Goal: Task Accomplishment & Management: Manage account settings

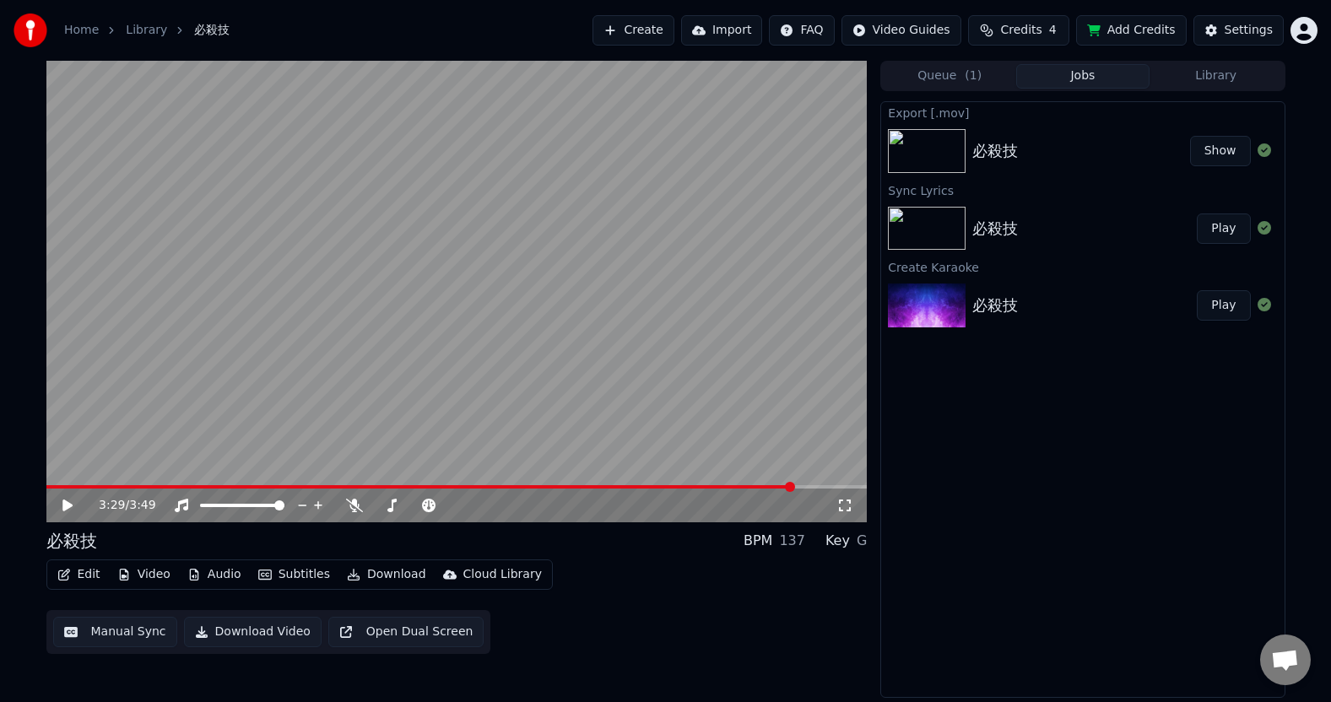
click at [658, 33] on button "Create" at bounding box center [633, 30] width 82 height 30
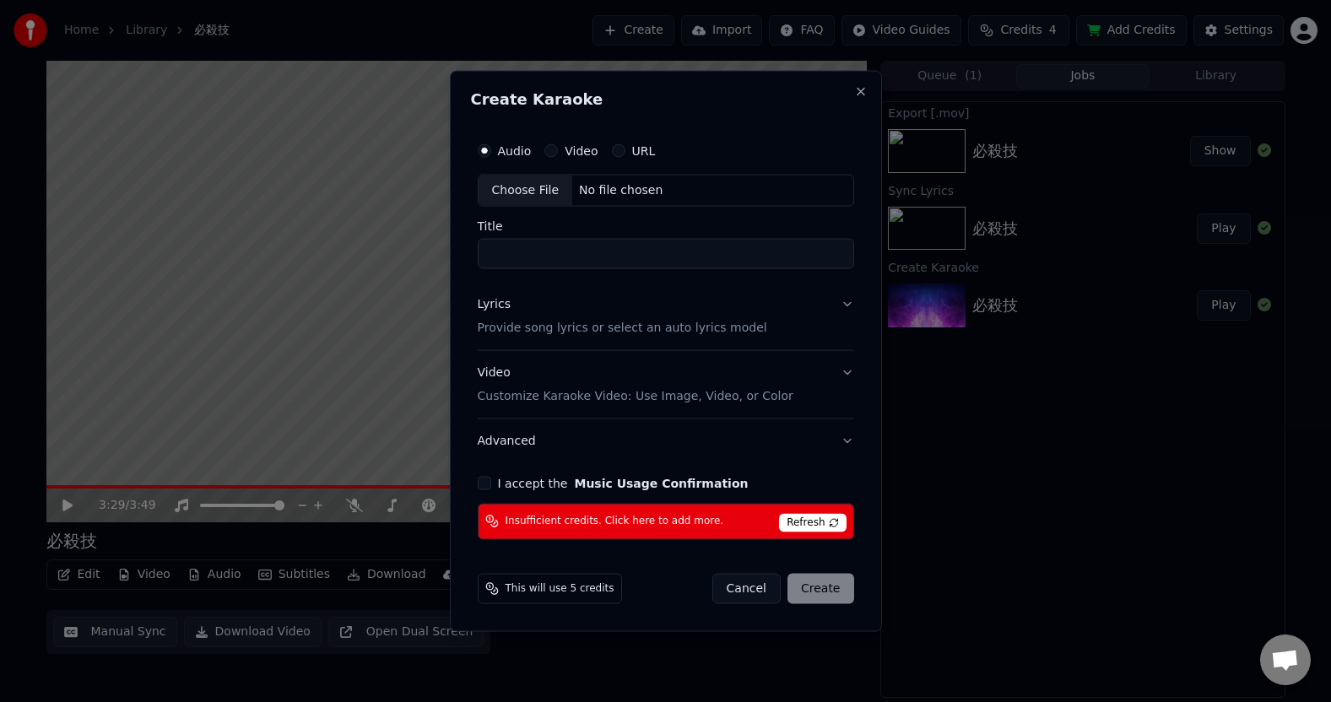
click at [824, 522] on span "Refresh" at bounding box center [812, 522] width 67 height 19
click at [797, 516] on span "Refresh" at bounding box center [812, 522] width 67 height 19
click at [539, 516] on span "Insufficient credits. Click here to add more." at bounding box center [614, 522] width 219 height 14
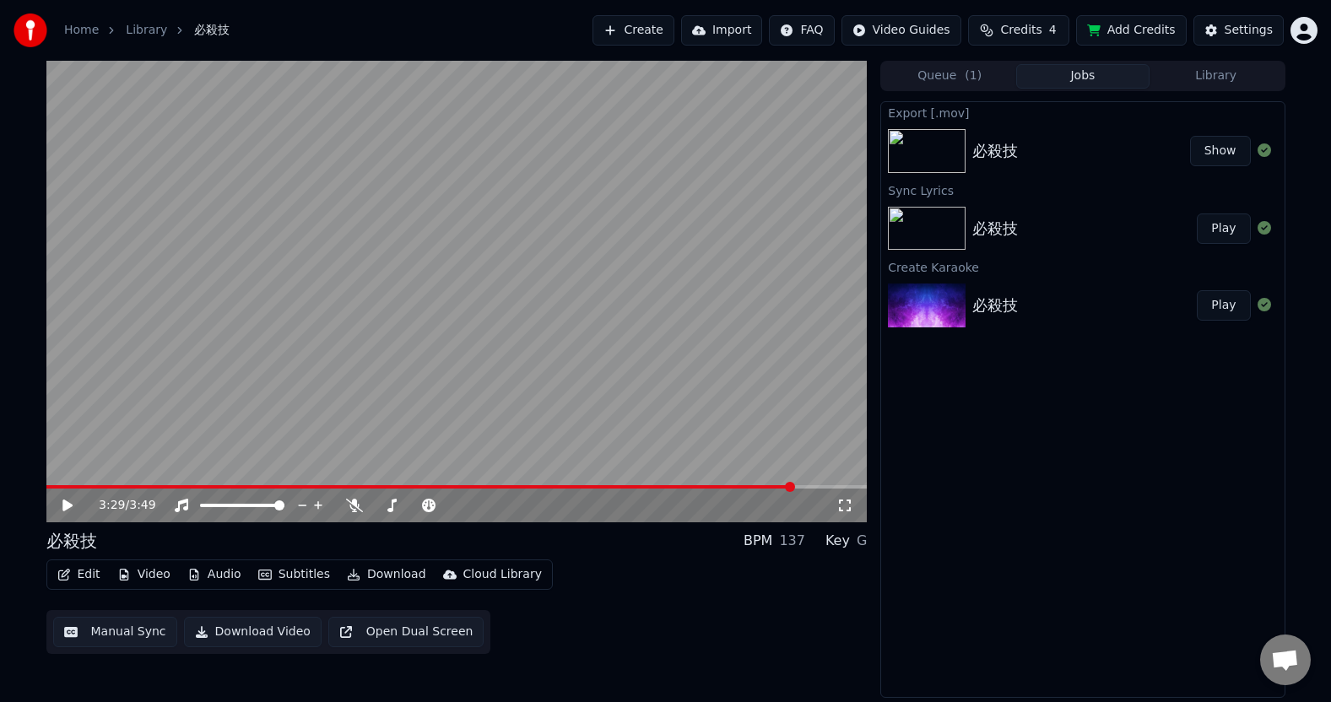
click at [1032, 31] on span "Credits" at bounding box center [1020, 30] width 41 height 17
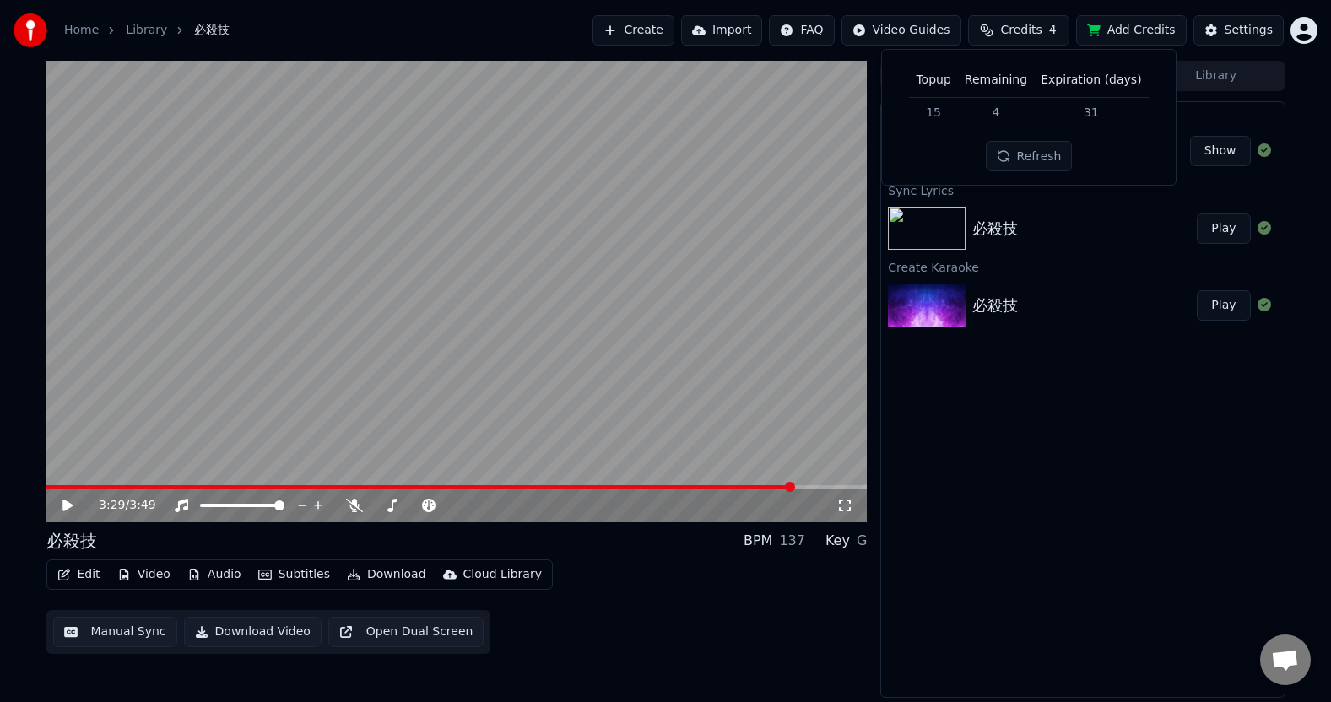
click at [1030, 162] on button "Refresh" at bounding box center [1029, 156] width 87 height 30
click at [1043, 156] on button "Refresh" at bounding box center [1029, 156] width 87 height 30
click at [1035, 141] on button "Refresh" at bounding box center [1029, 156] width 87 height 30
click at [1035, 141] on div "Refresh" at bounding box center [1029, 156] width 107 height 30
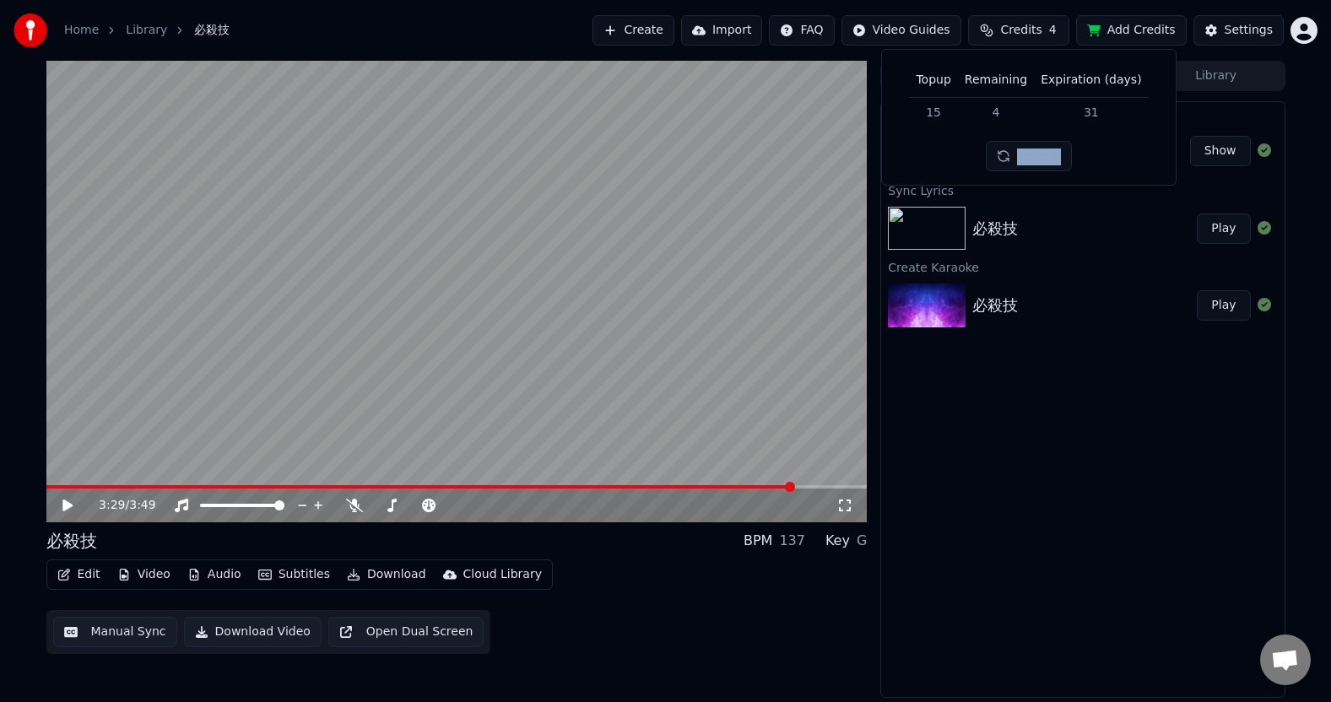
click at [1035, 141] on button "Refresh" at bounding box center [1029, 156] width 87 height 30
click at [1038, 156] on button "Refresh" at bounding box center [1029, 156] width 87 height 30
click at [1035, 162] on button "Refresh" at bounding box center [1029, 156] width 87 height 30
click at [1035, 162] on button "Refresh" at bounding box center [1029, 156] width 107 height 30
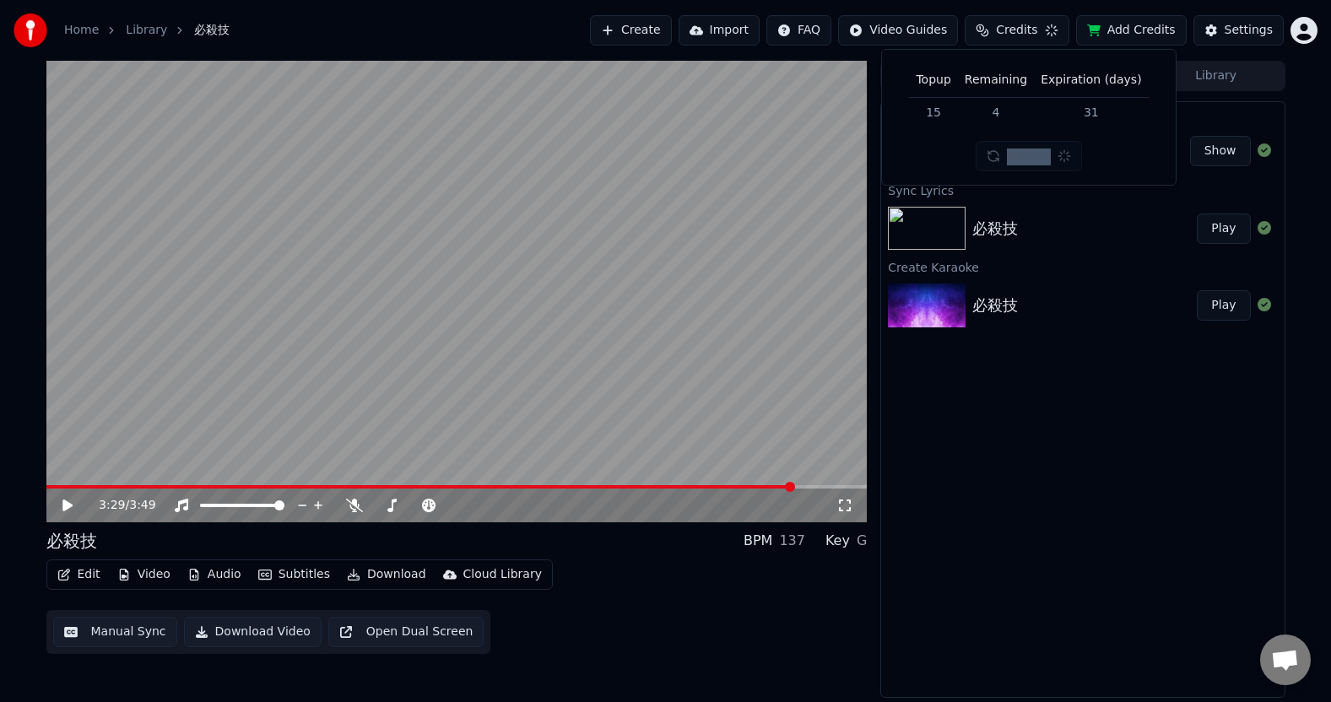
click at [1035, 162] on div "Refresh" at bounding box center [1029, 156] width 107 height 30
click at [1035, 162] on button "Refresh" at bounding box center [1029, 156] width 87 height 30
click at [1035, 163] on div "Refresh" at bounding box center [1029, 156] width 87 height 30
click at [1041, 26] on span "Credits" at bounding box center [1020, 30] width 41 height 17
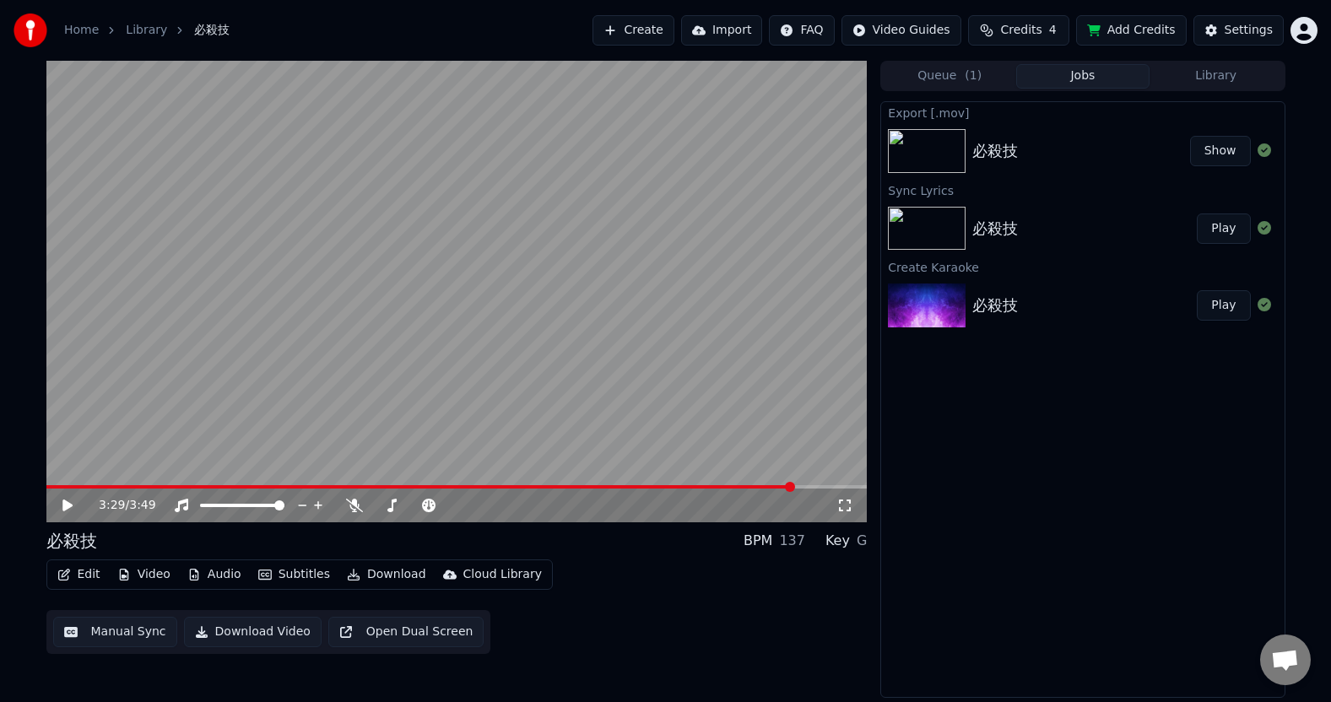
click at [1041, 26] on span "Credits" at bounding box center [1020, 30] width 41 height 17
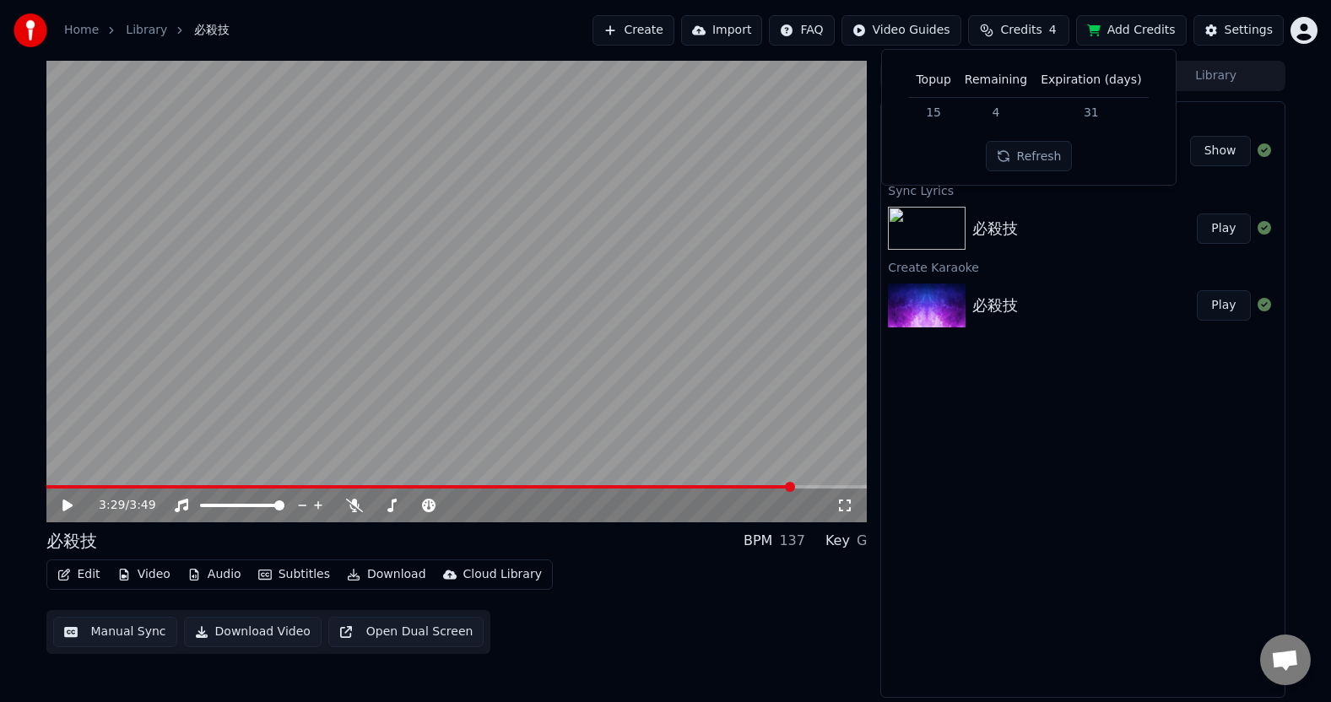
click at [1028, 157] on button "Refresh" at bounding box center [1029, 156] width 87 height 30
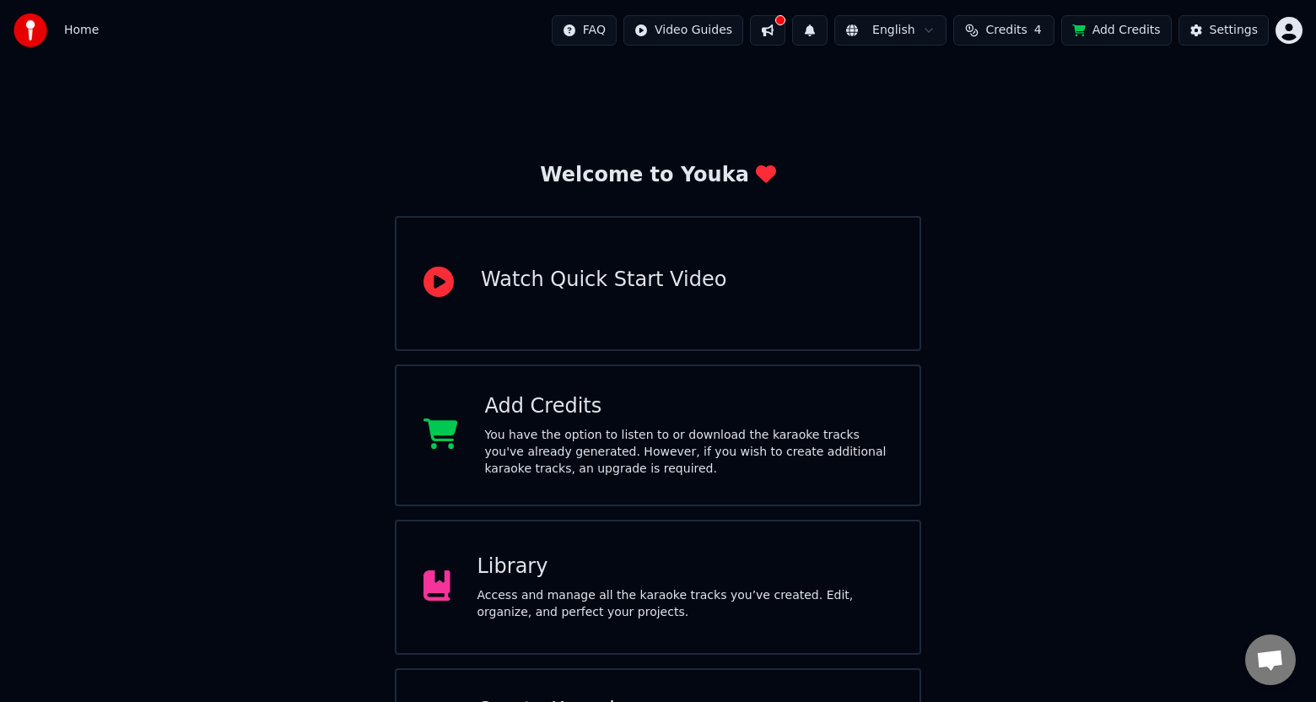
click at [1023, 31] on span "Credits" at bounding box center [1006, 30] width 41 height 17
click at [1002, 151] on button "Refresh" at bounding box center [1014, 156] width 87 height 30
click at [1003, 152] on button "Refresh" at bounding box center [1014, 156] width 87 height 30
click at [1003, 152] on div "Refresh" at bounding box center [1014, 156] width 107 height 30
click at [1003, 152] on button "Refresh" at bounding box center [1014, 156] width 107 height 30
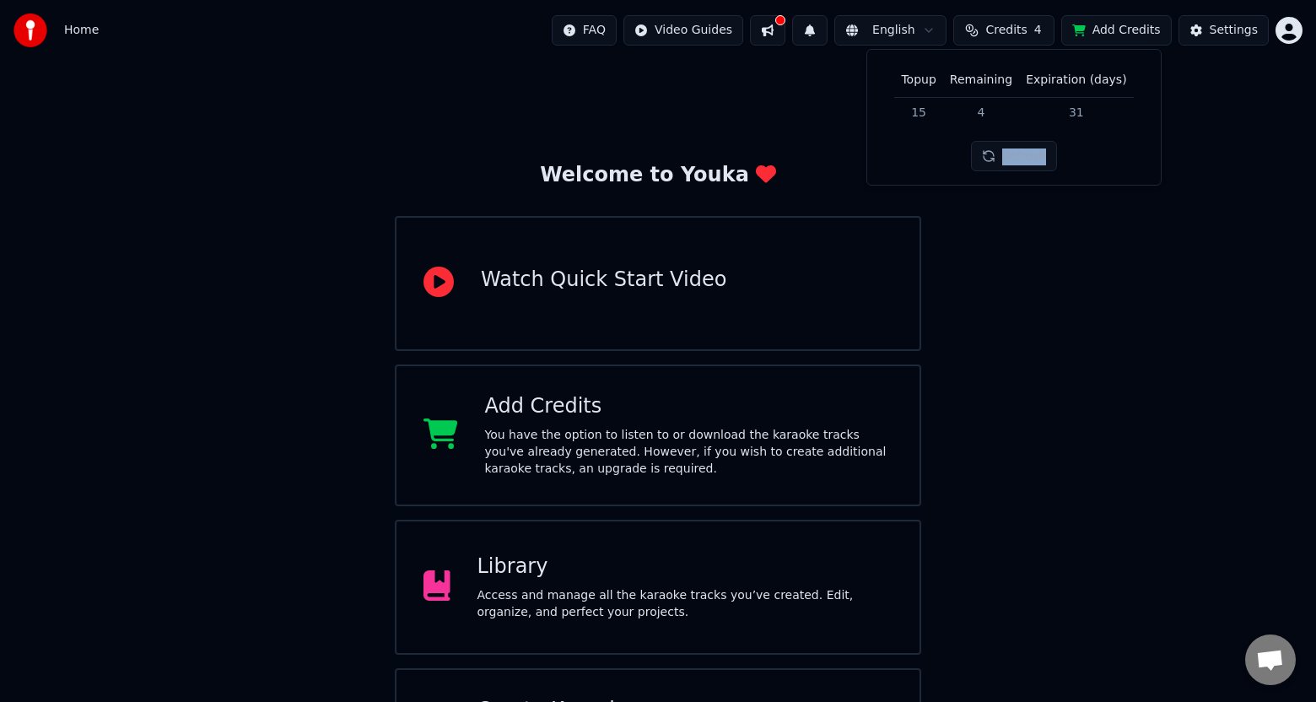
click at [1004, 153] on div "Refresh" at bounding box center [1014, 156] width 87 height 30
click at [1007, 154] on button "Refresh" at bounding box center [1014, 156] width 87 height 30
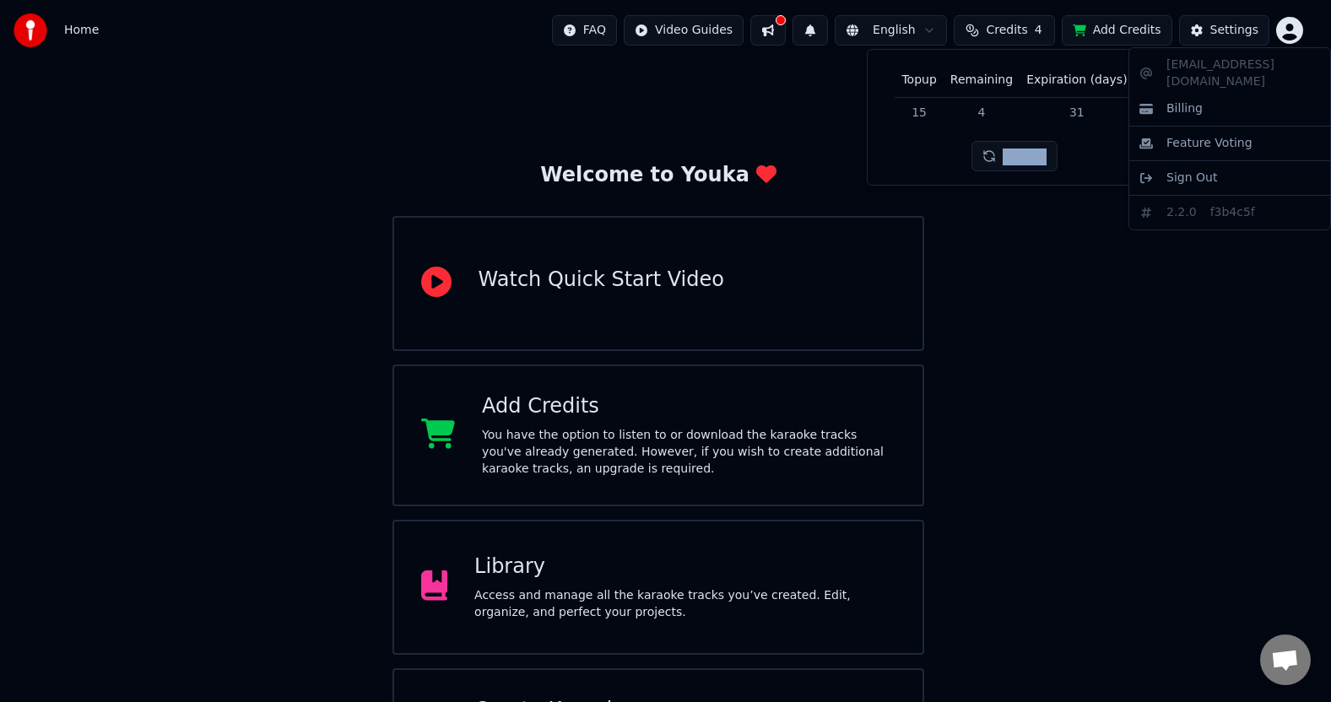
click at [1295, 35] on html "Home FAQ Video Guides English Credits 4 Add Credits Settings Welcome to Youka W…" at bounding box center [665, 405] width 1331 height 810
click at [1277, 67] on div "[EMAIL_ADDRESS][DOMAIN_NAME] Billing Feature Voting Sign Out 2.2.0 f3b4c5f" at bounding box center [1229, 138] width 203 height 183
click at [1289, 24] on html "Home FAQ Video Guides English Credits 4 Add Credits Settings Welcome to Youka W…" at bounding box center [665, 405] width 1331 height 810
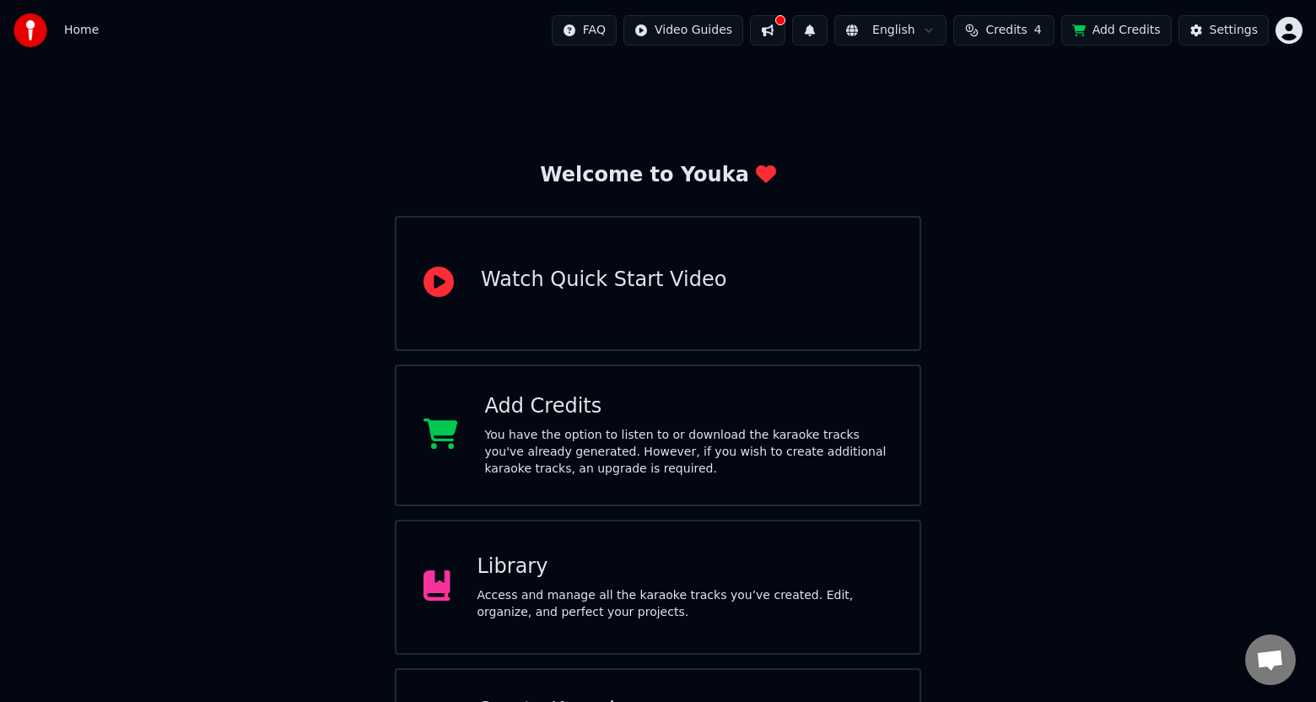
click at [1015, 31] on span "Credits" at bounding box center [1006, 30] width 41 height 17
drag, startPoint x: 1018, startPoint y: 146, endPoint x: 1017, endPoint y: 154, distance: 8.5
click at [1019, 146] on button "Refresh" at bounding box center [1014, 156] width 87 height 30
click at [1018, 160] on button "Refresh" at bounding box center [1014, 156] width 87 height 30
click at [1018, 160] on div "Refresh" at bounding box center [1014, 156] width 107 height 30
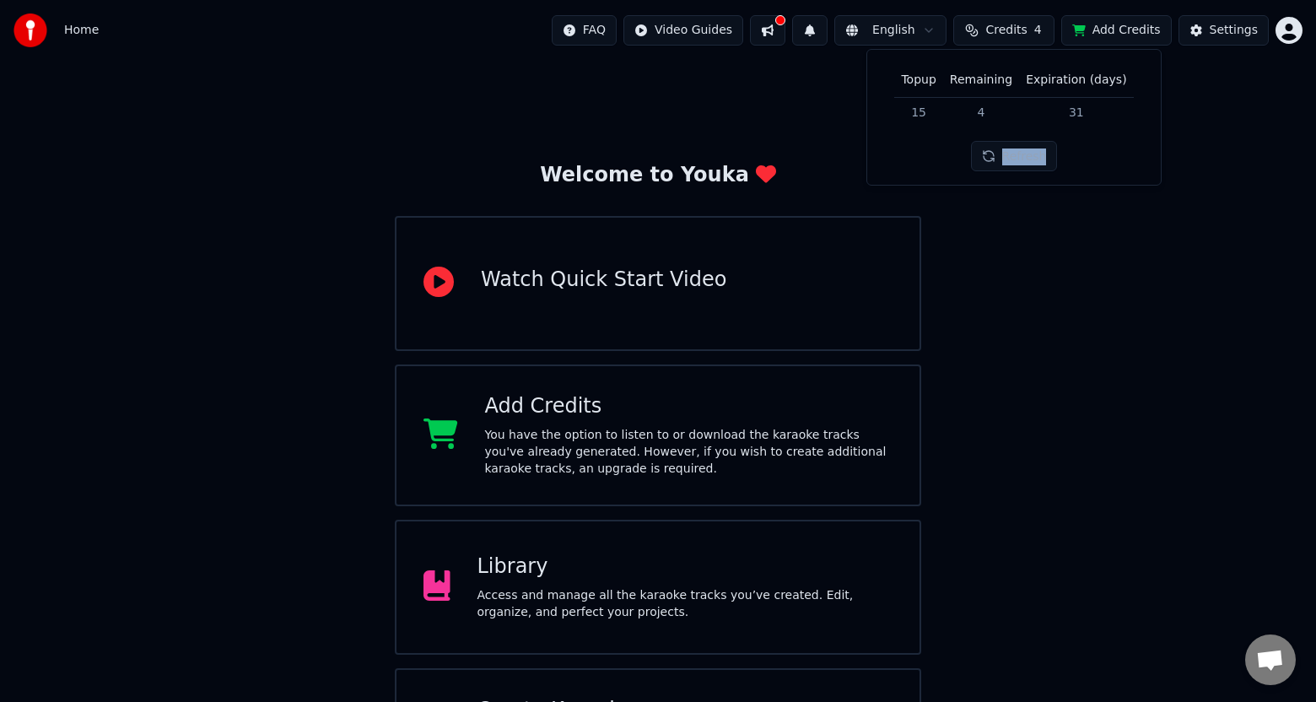
click at [1295, 26] on html "Home FAQ Video Guides English Credits 4 Add Credits Settings Welcome to Youka W…" at bounding box center [658, 405] width 1316 height 810
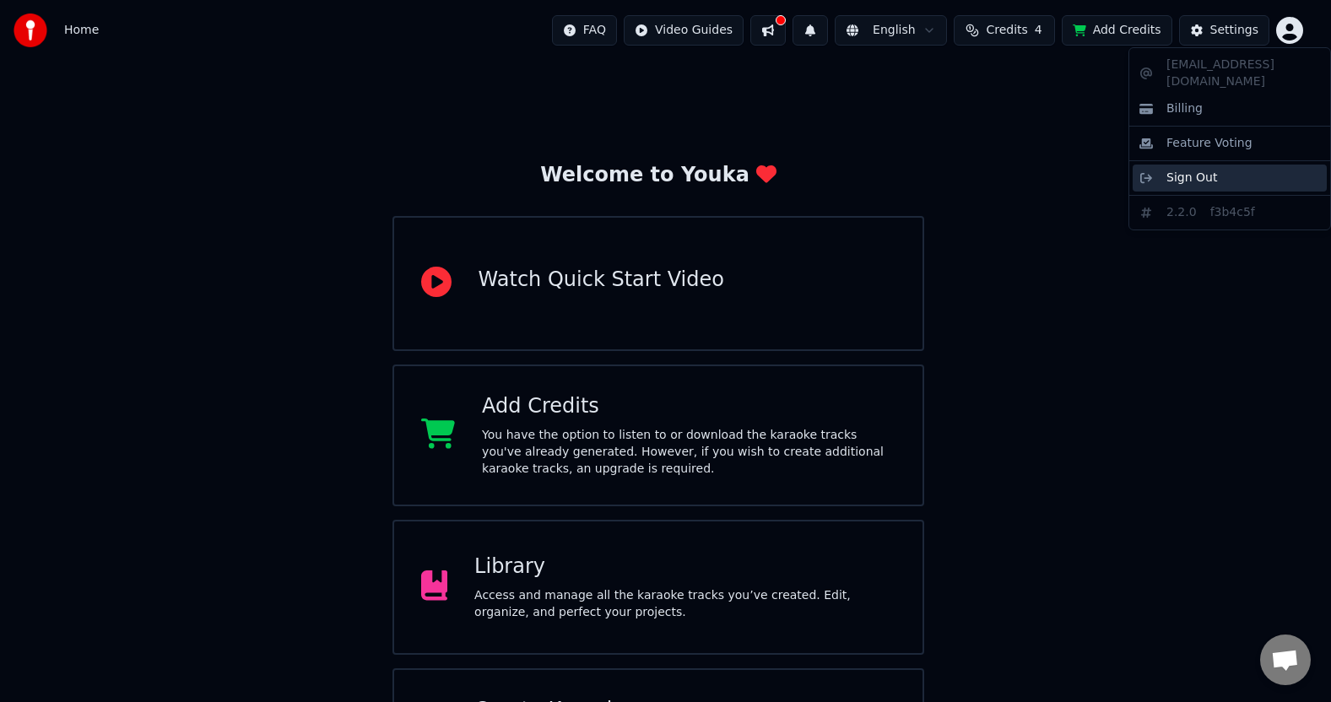
click at [1237, 165] on div "Sign Out" at bounding box center [1229, 178] width 194 height 27
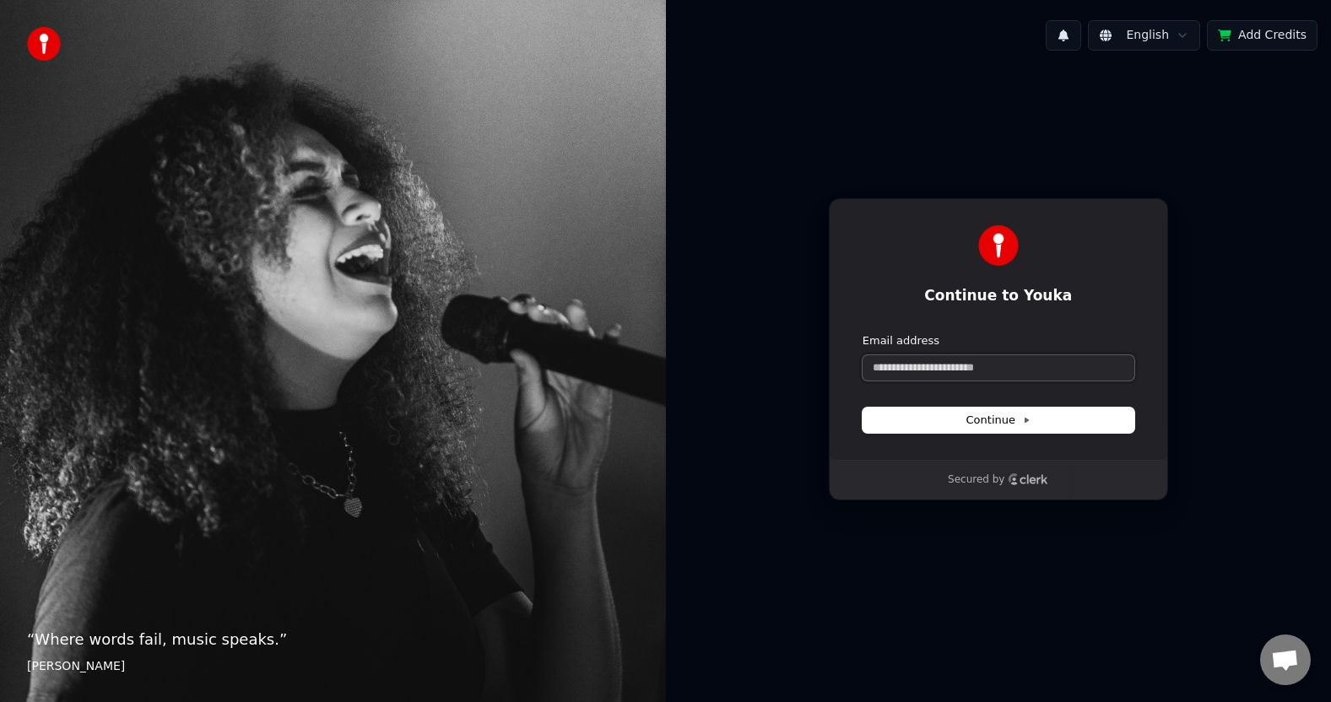
click at [925, 367] on input "Email address" at bounding box center [998, 367] width 272 height 25
click at [971, 422] on span "Continue" at bounding box center [998, 420] width 64 height 15
type input "**********"
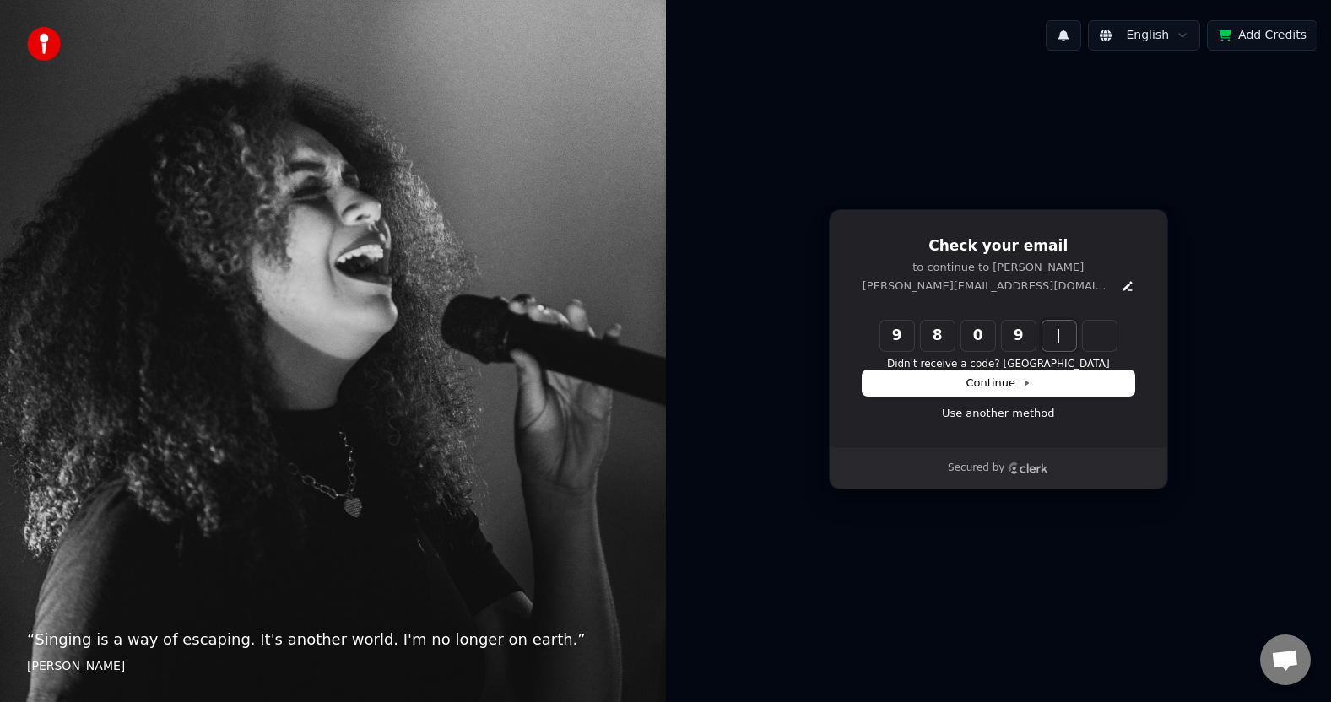
type input "******"
